Goal: Transaction & Acquisition: Purchase product/service

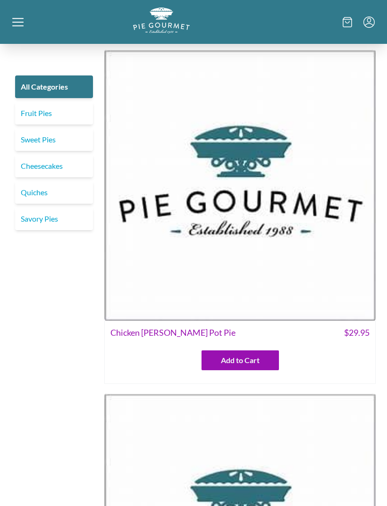
scroll to position [4740, 0]
click at [18, 22] on icon at bounding box center [17, 21] width 11 height 1
click at [37, 25] on div "Home Shop" at bounding box center [193, 253] width 387 height 506
click at [31, 23] on div at bounding box center [72, 22] width 121 height 29
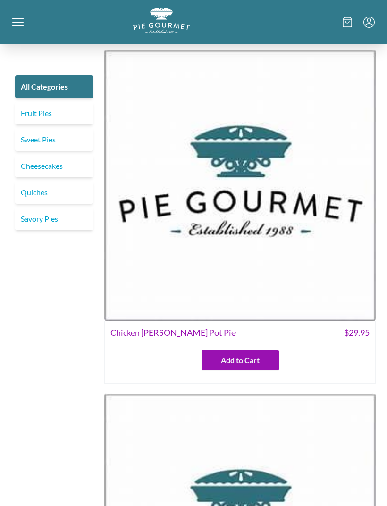
click at [16, 23] on div "Home Shop" at bounding box center [193, 253] width 387 height 506
click at [28, 29] on div at bounding box center [72, 22] width 121 height 29
click at [54, 116] on link "Fruit Pies" at bounding box center [54, 113] width 78 height 23
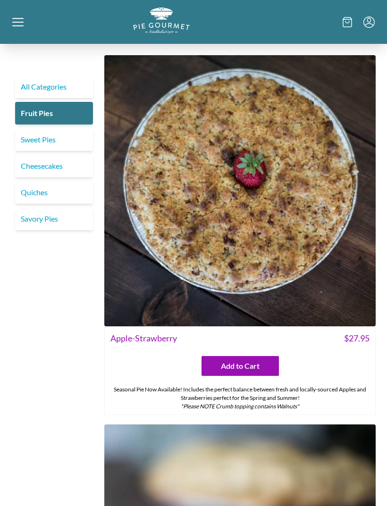
click at [21, 24] on icon at bounding box center [17, 22] width 11 height 11
